Goal: Obtain resource: Obtain resource

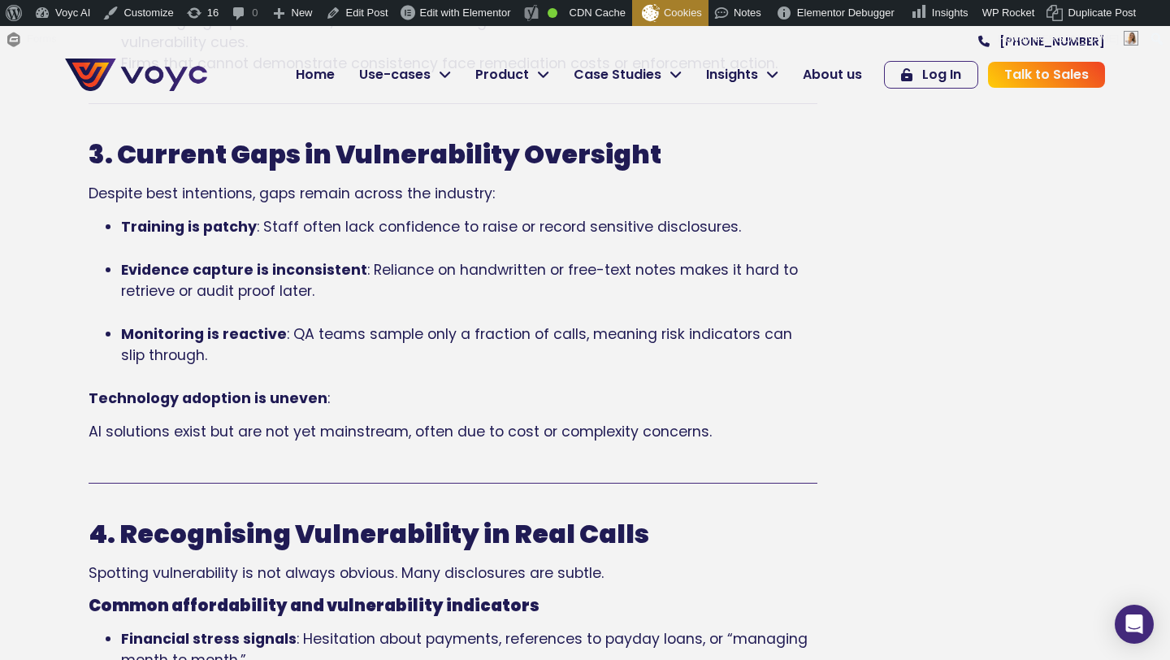
scroll to position [1608, 0]
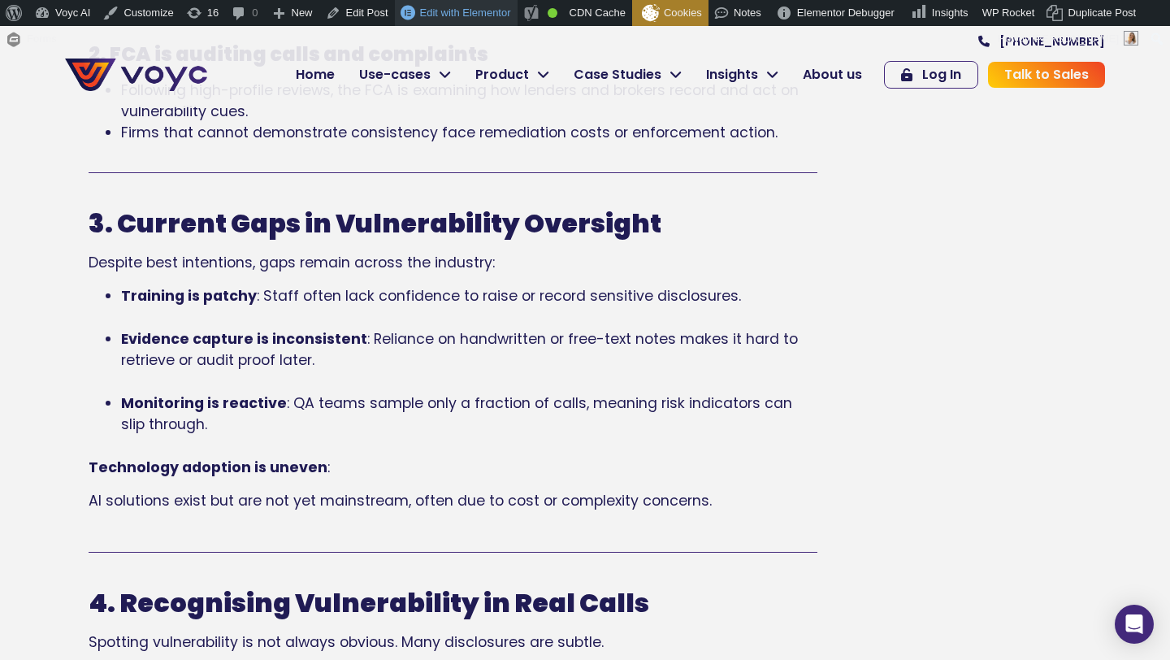
click at [433, 12] on span "Edit with Elementor" at bounding box center [465, 12] width 91 height 12
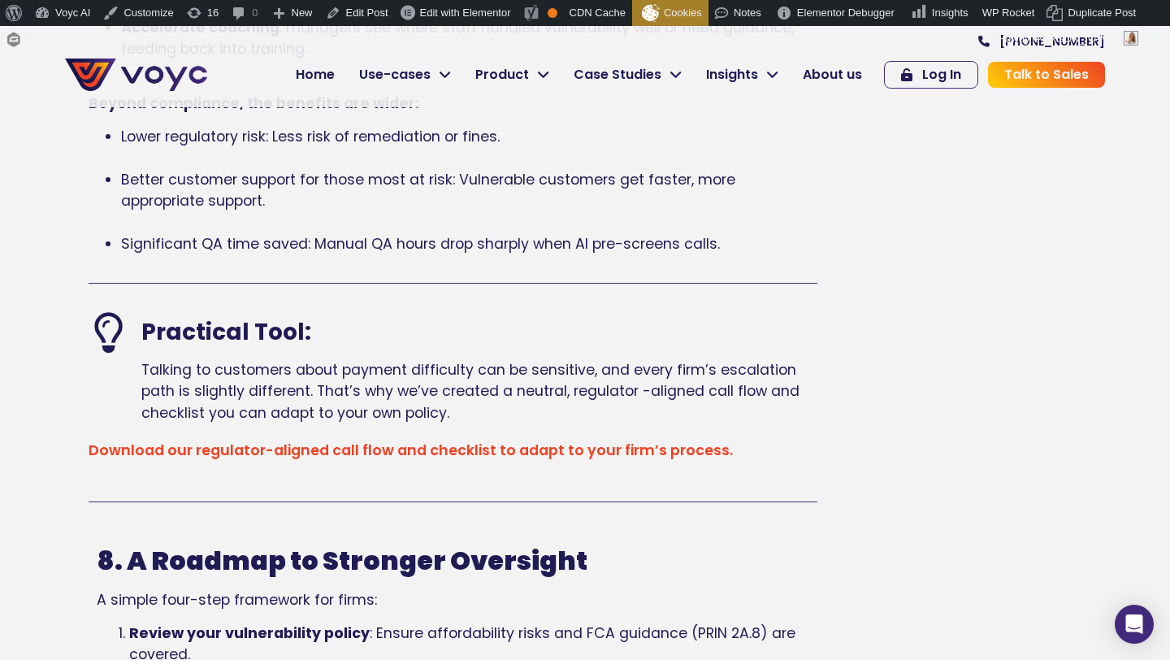
scroll to position [4256, 0]
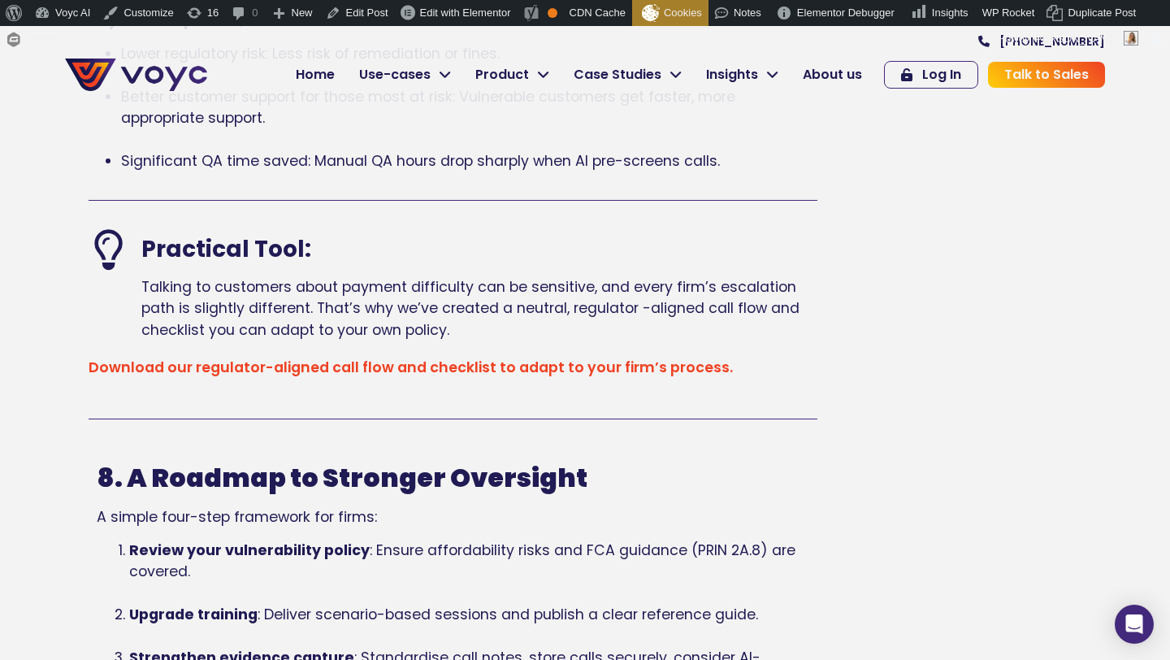
click at [556, 371] on link "Download our regulator-aligned call flow and checklist to adapt to your firm’s …" at bounding box center [411, 366] width 644 height 19
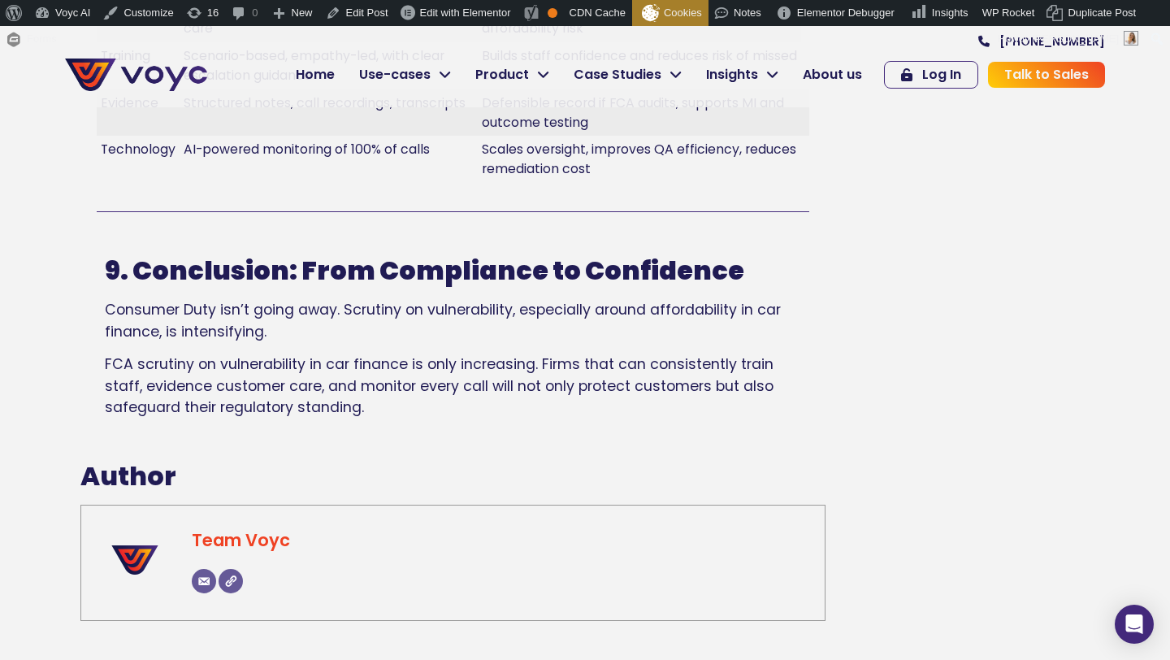
scroll to position [5310, 0]
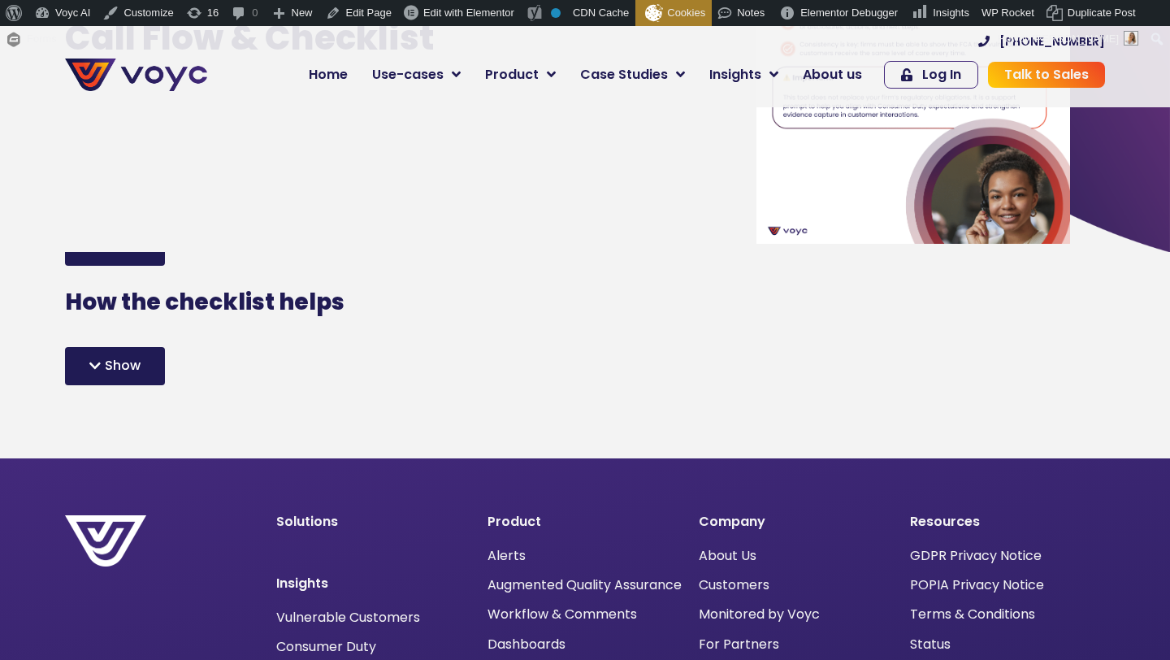
scroll to position [383, 0]
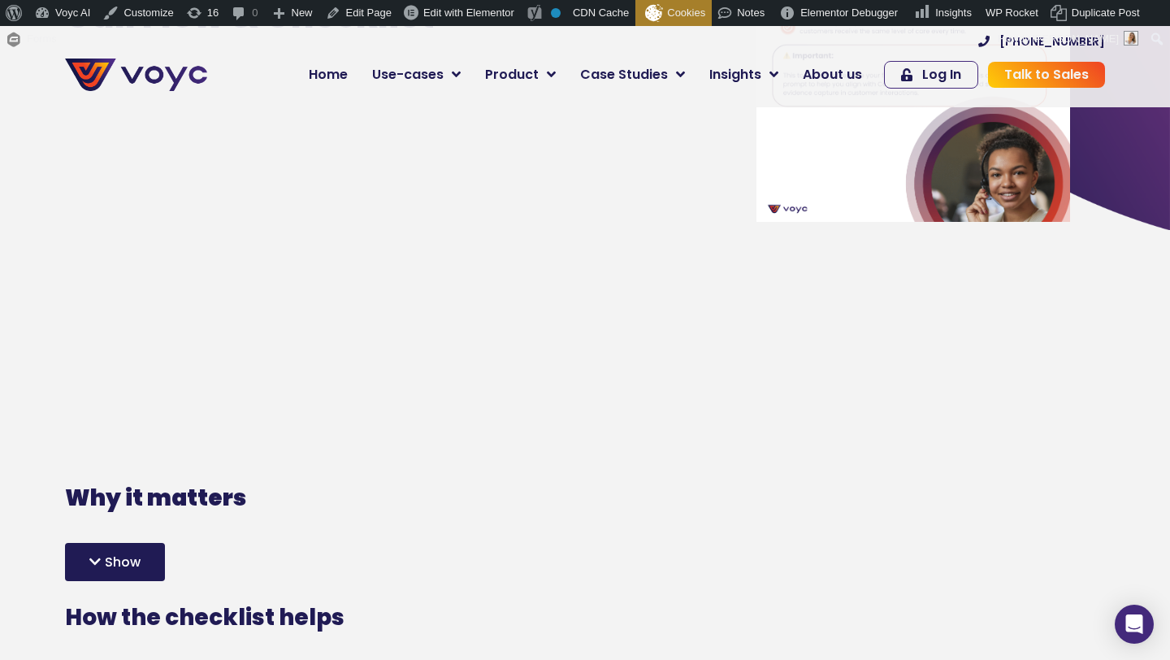
click at [128, 556] on span "Show" at bounding box center [123, 562] width 36 height 13
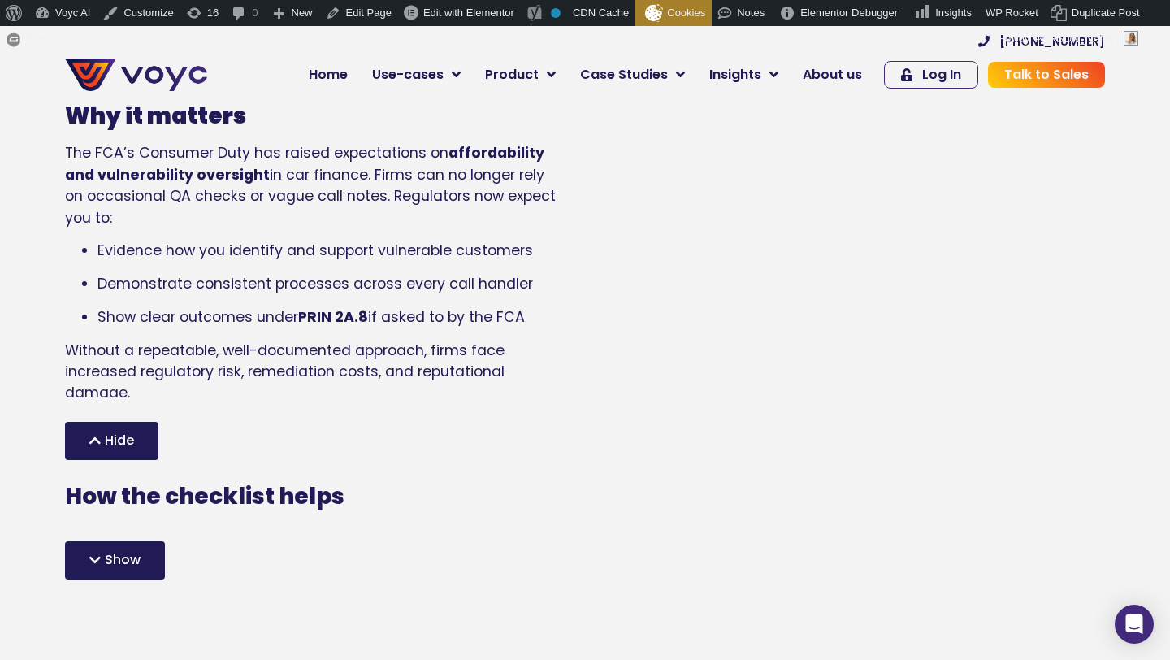
scroll to position [633, 0]
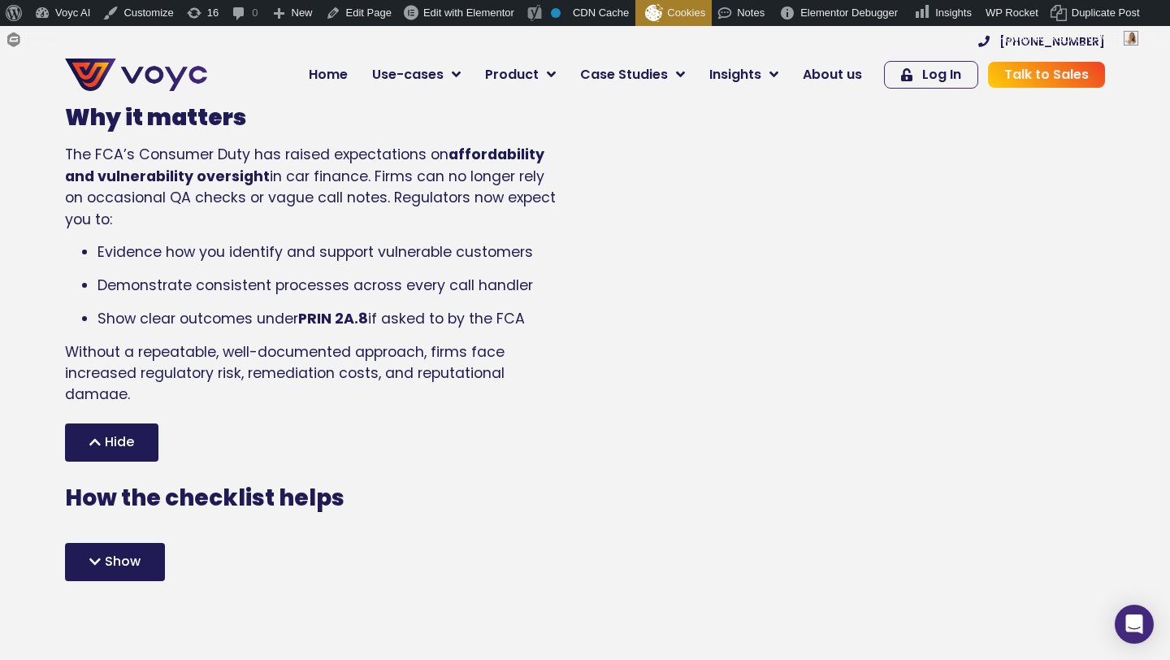
click at [129, 568] on span "Show" at bounding box center [123, 561] width 36 height 13
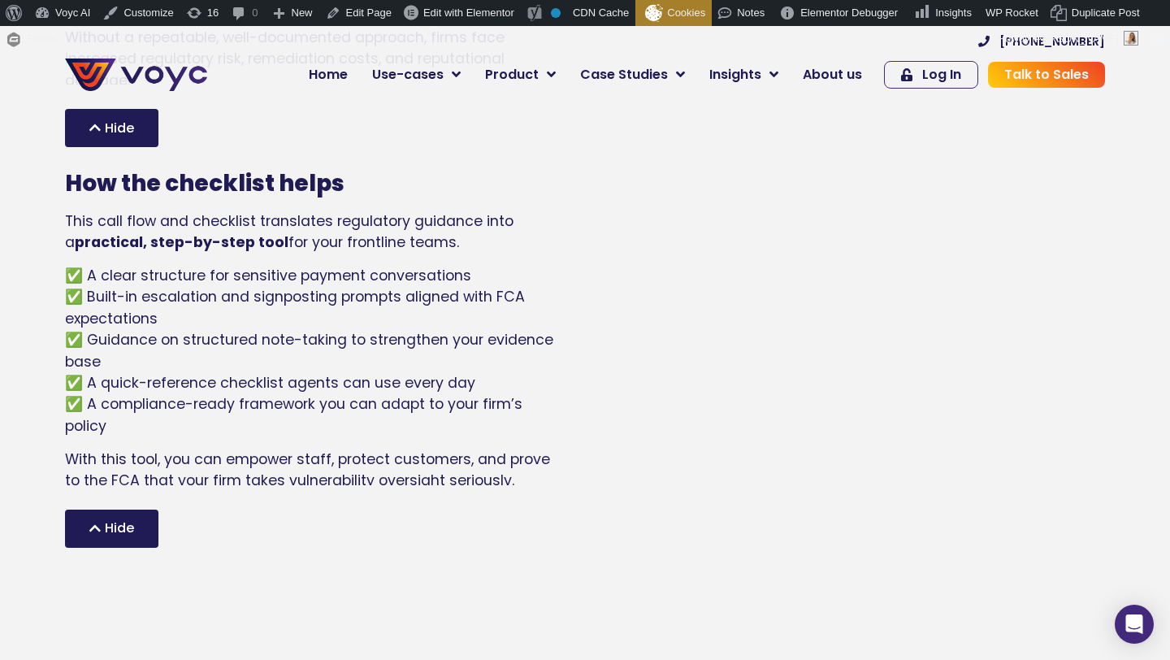
scroll to position [741, 0]
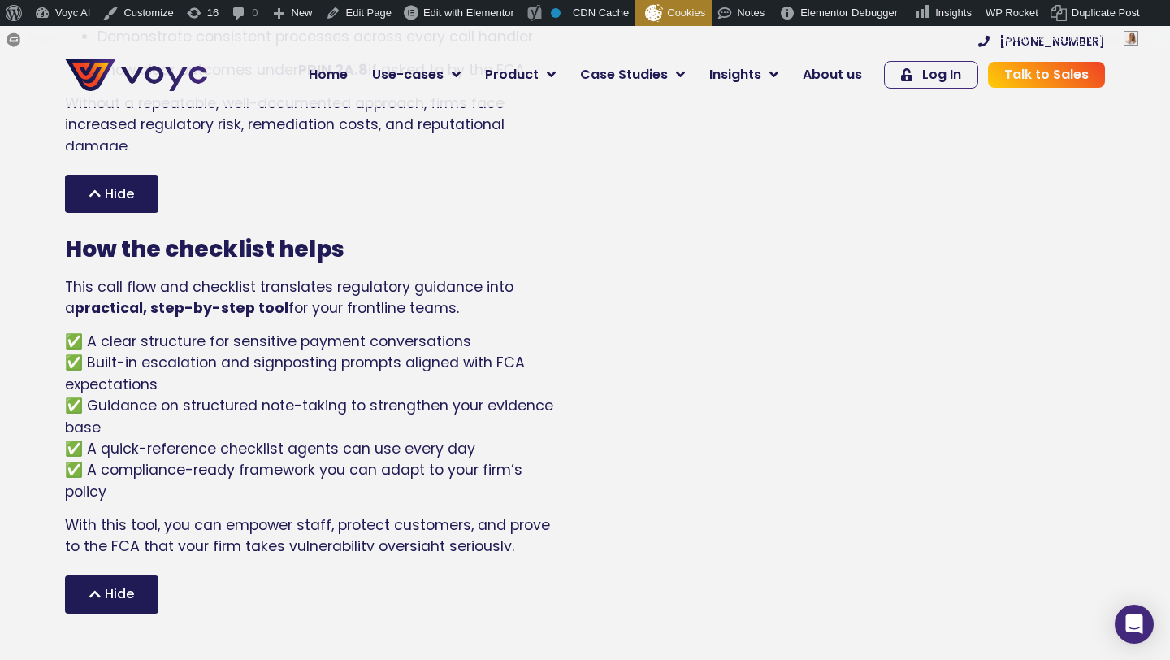
click at [106, 587] on span "Hide" at bounding box center [119, 593] width 29 height 13
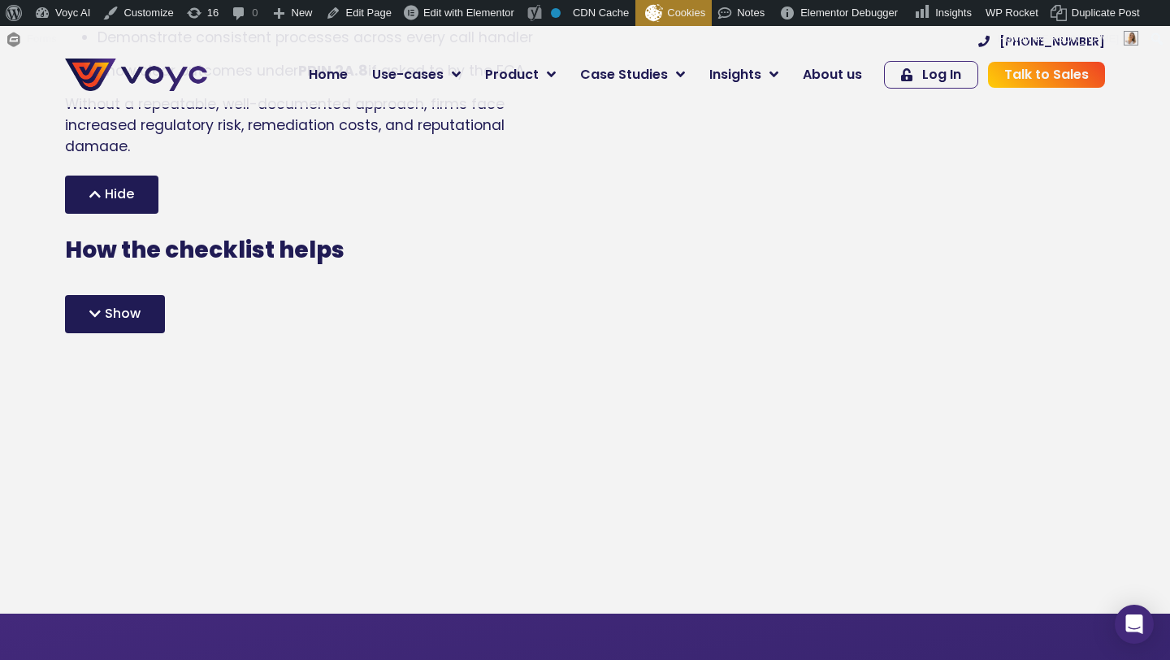
click at [107, 209] on div "Hide" at bounding box center [111, 194] width 93 height 38
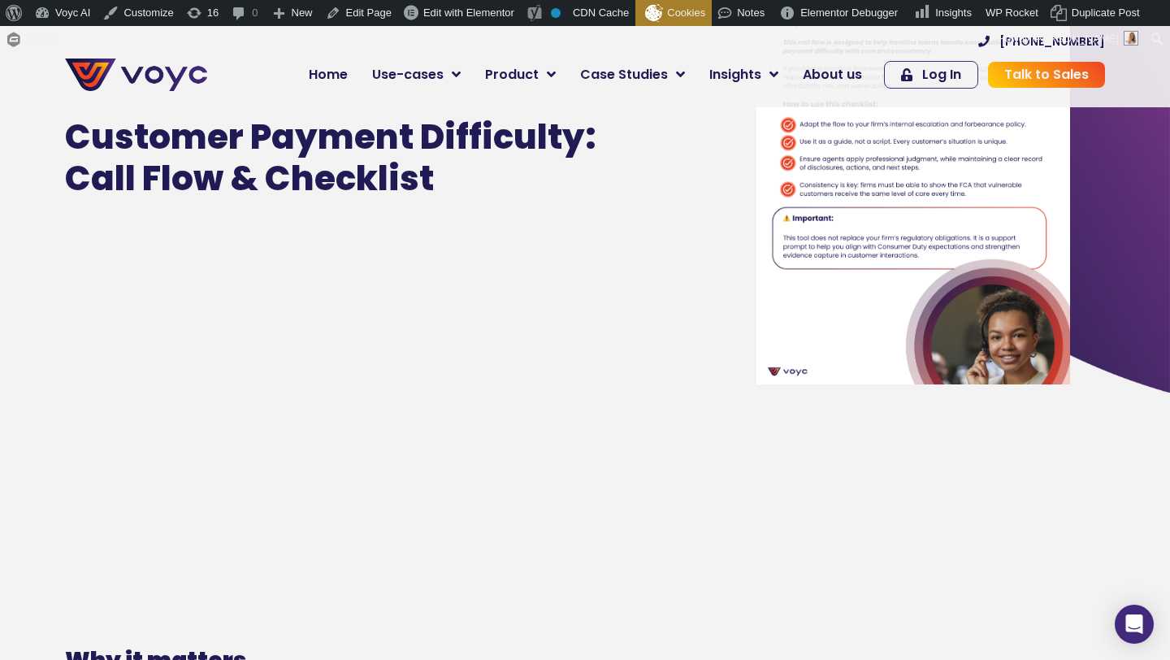
scroll to position [0, 0]
